Goal: Information Seeking & Learning: Check status

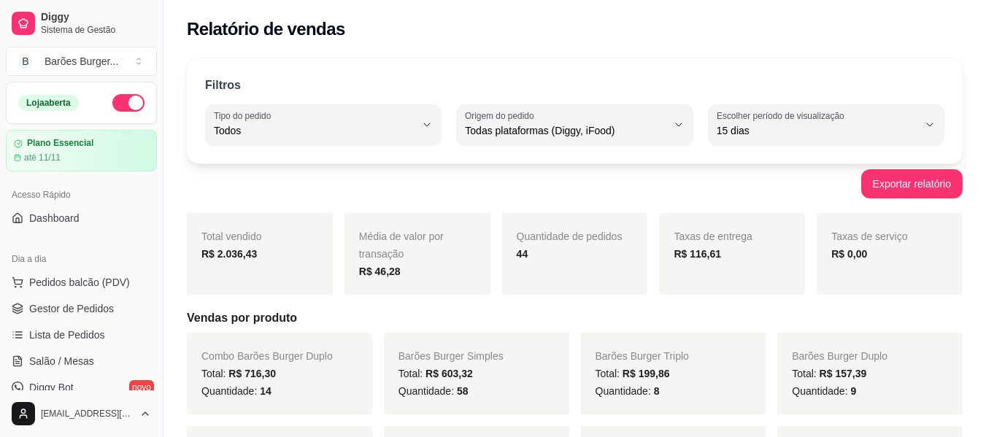
select select "ALL"
select select "15"
click at [80, 312] on span "Gestor de Pedidos" at bounding box center [71, 308] width 85 height 15
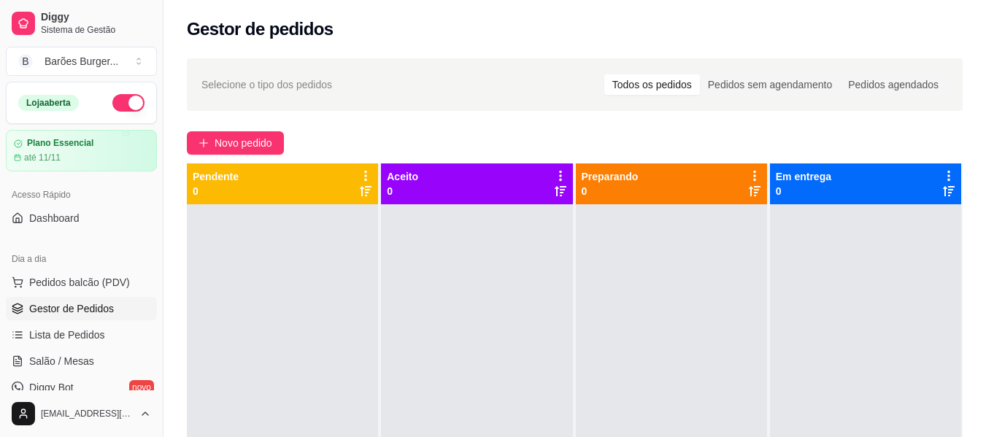
click at [115, 103] on button "button" at bounding box center [128, 103] width 32 height 18
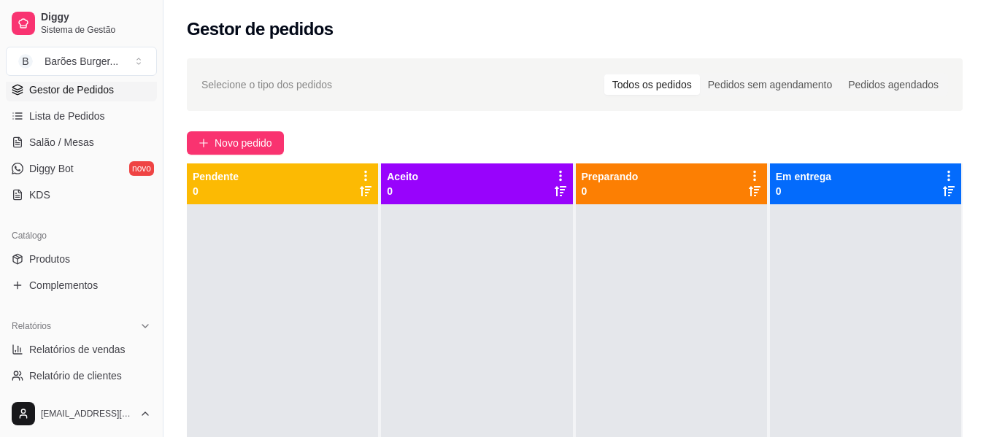
scroll to position [292, 0]
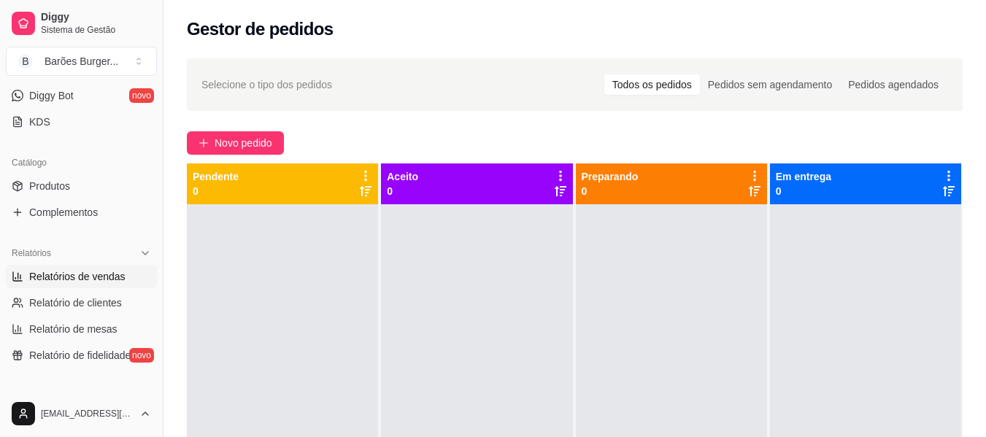
click at [70, 278] on span "Relatórios de vendas" at bounding box center [77, 276] width 96 height 15
select select "ALL"
select select "0"
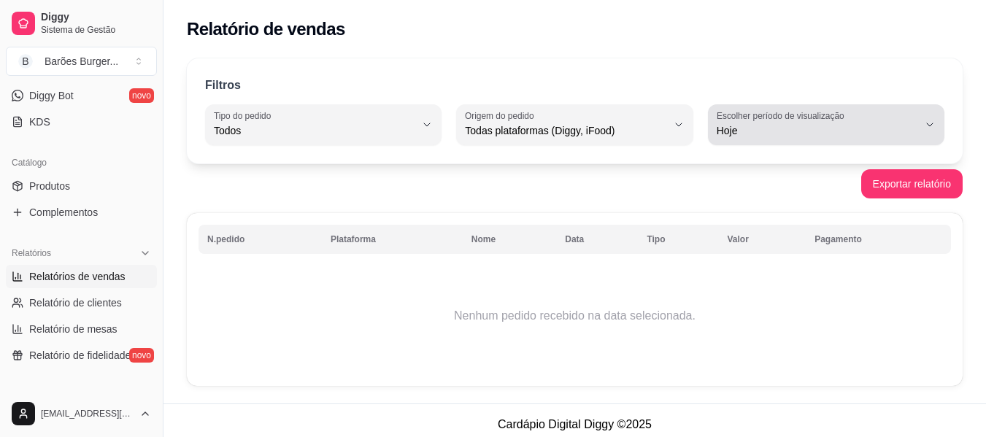
click at [757, 125] on span "Hoje" at bounding box center [817, 130] width 201 height 15
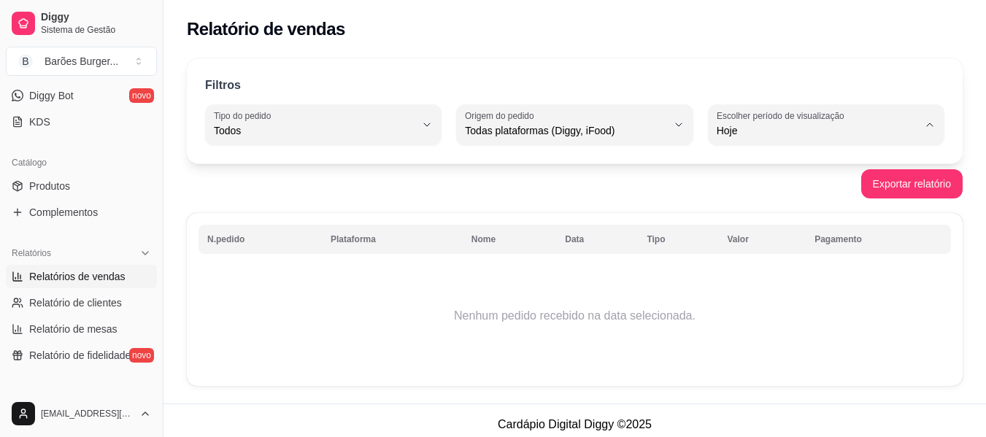
click at [761, 191] on span "Ontem" at bounding box center [818, 189] width 191 height 14
type input "1"
select select "1"
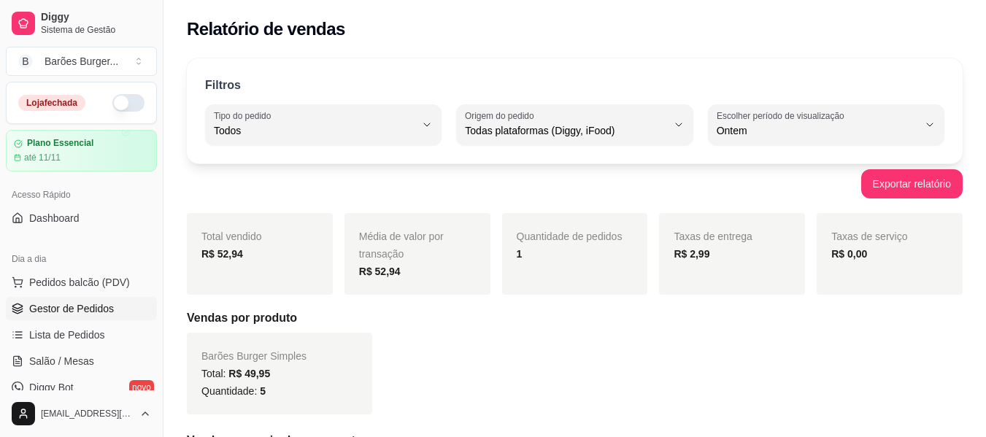
click at [88, 312] on span "Gestor de Pedidos" at bounding box center [71, 308] width 85 height 15
